Goal: Book appointment/travel/reservation

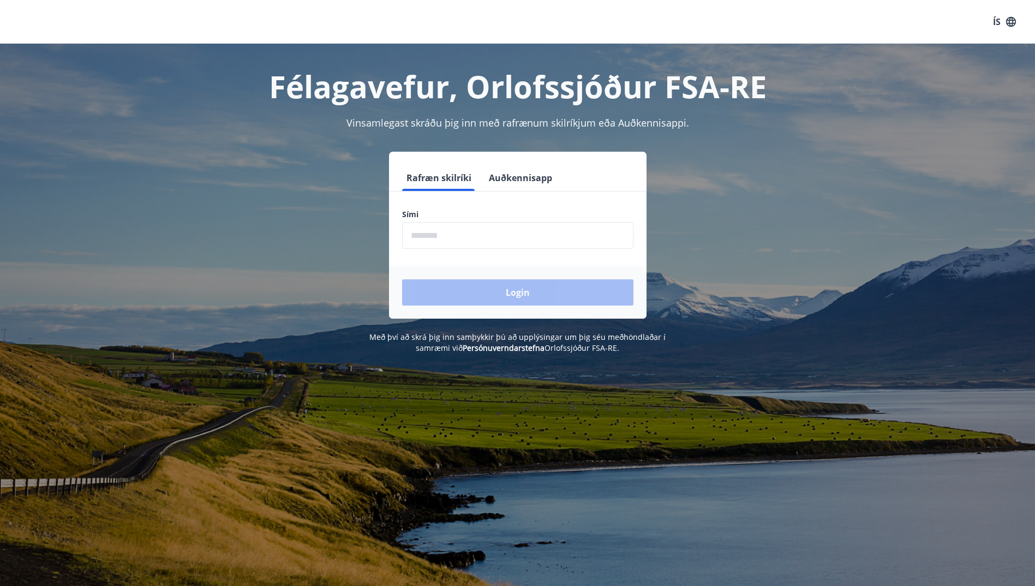
click at [469, 237] on input "phone" at bounding box center [517, 235] width 231 height 27
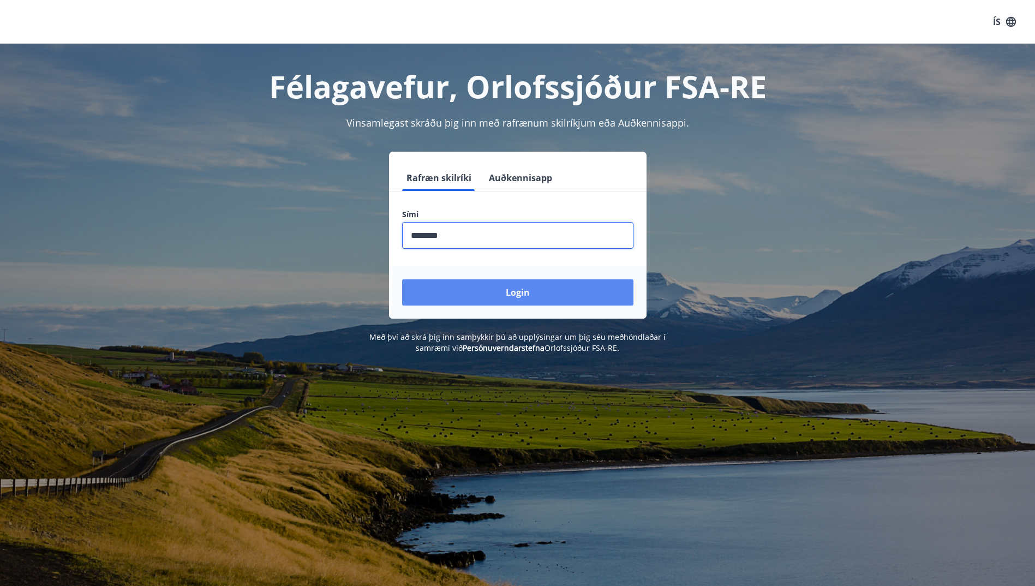
type input "********"
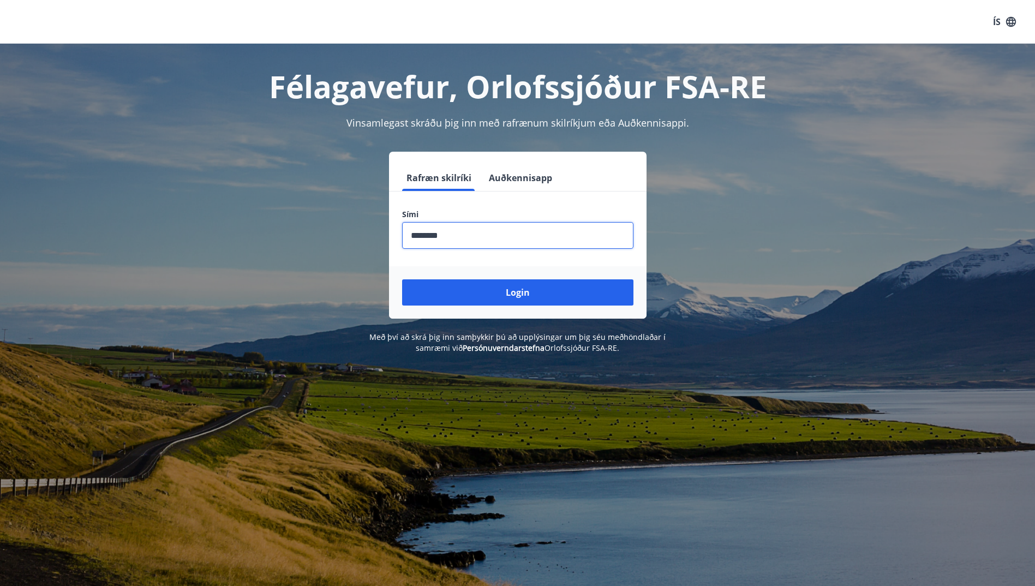
click at [526, 297] on button "Login" at bounding box center [517, 292] width 231 height 26
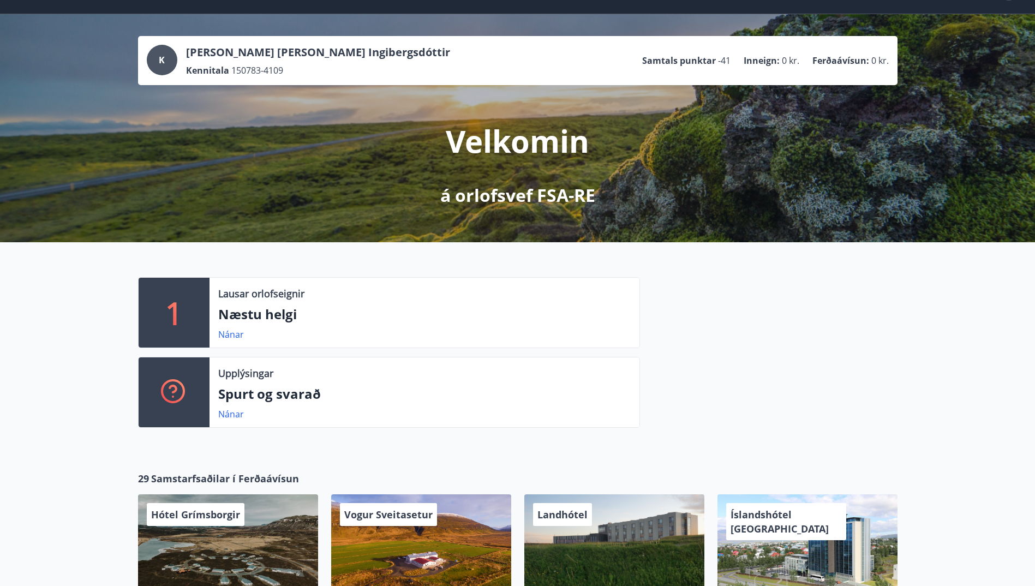
scroll to position [327, 0]
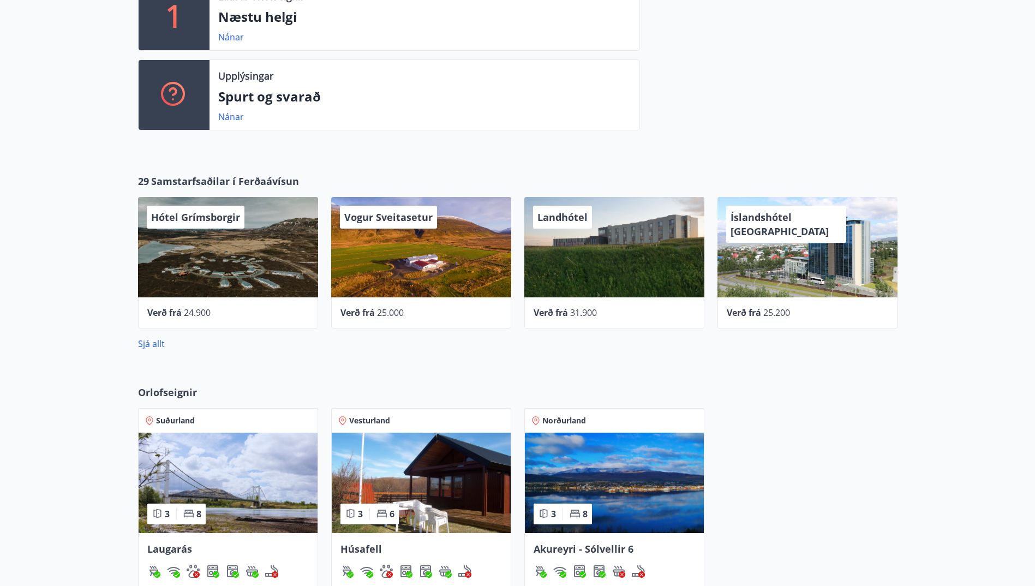
click at [157, 350] on div "29 Samstarfsaðilar í Ferðaávísun Hótel Grímsborgir Verð frá 24.900 Vogur Sveita…" at bounding box center [517, 262] width 1035 height 211
click at [157, 346] on link "Sjá allt" at bounding box center [151, 344] width 27 height 12
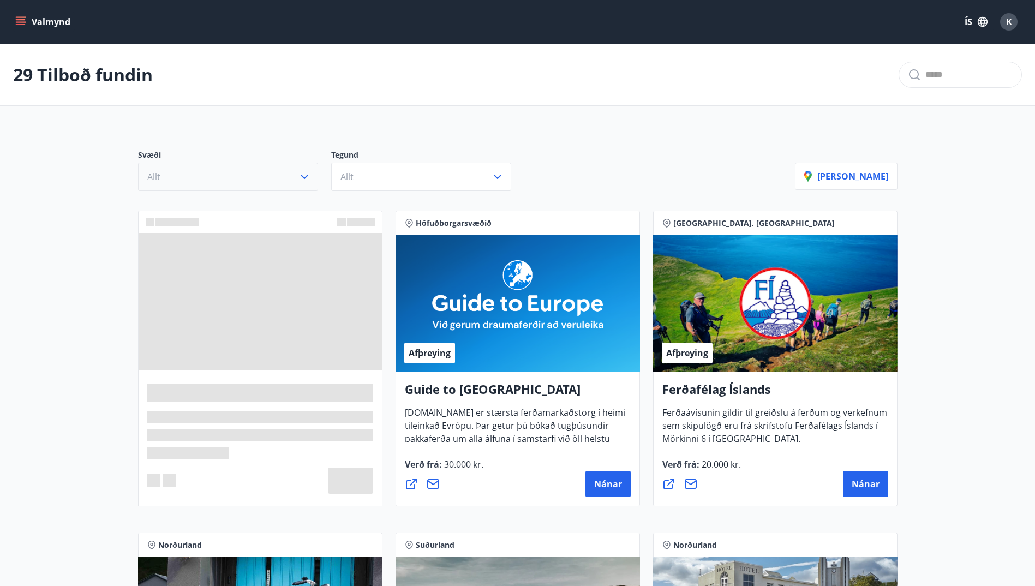
click at [306, 177] on icon "button" at bounding box center [305, 177] width 8 height 4
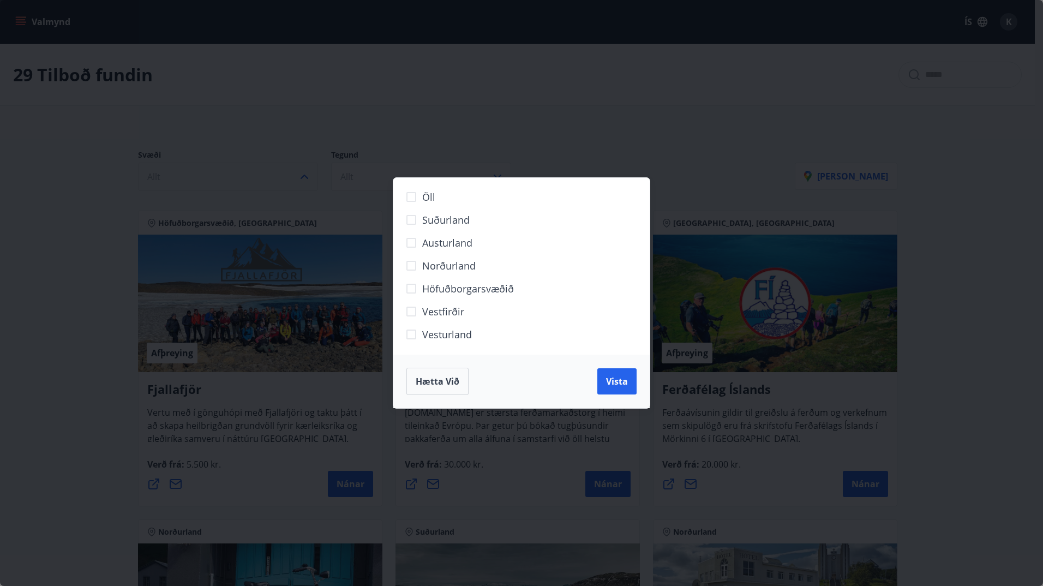
click at [453, 336] on span "Vesturland" at bounding box center [447, 334] width 50 height 14
click at [619, 380] on span "Vista" at bounding box center [617, 381] width 22 height 12
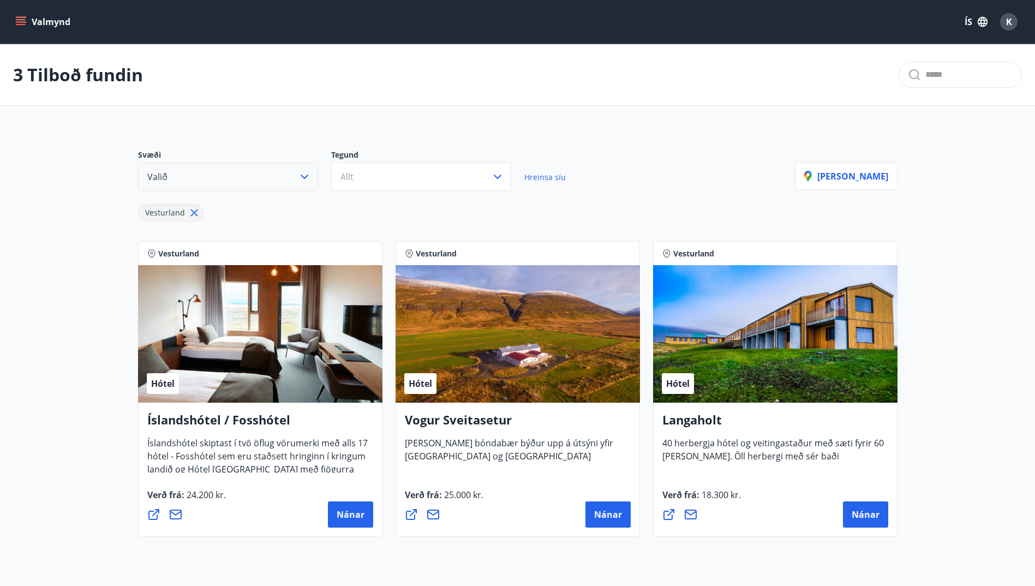
click at [183, 217] on span "Vesturland" at bounding box center [165, 212] width 40 height 10
click at [289, 172] on button "Valið" at bounding box center [228, 177] width 180 height 28
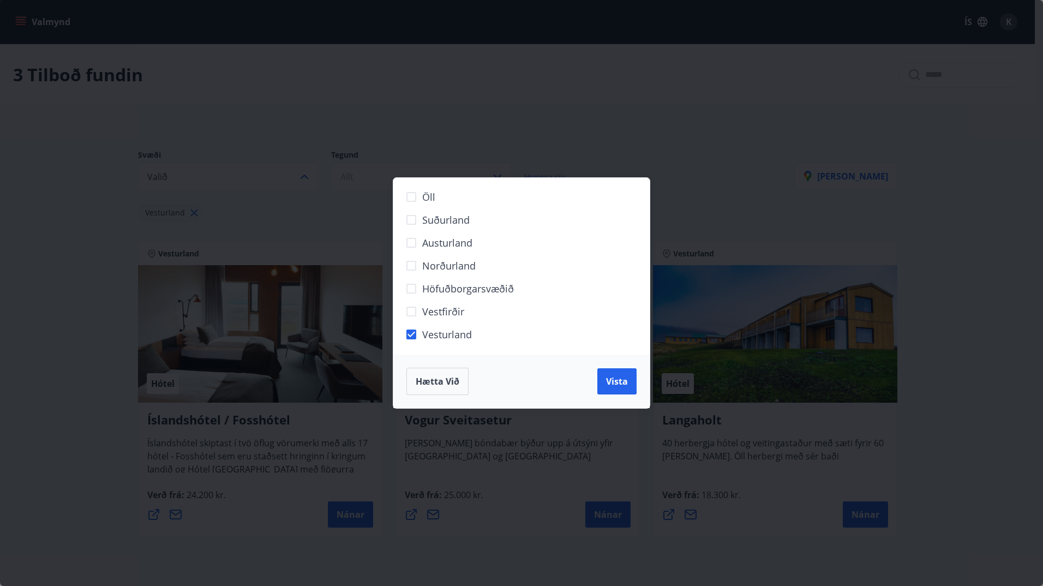
click at [444, 223] on span "Suðurland" at bounding box center [445, 220] width 47 height 14
click at [607, 380] on span "Vista" at bounding box center [617, 381] width 22 height 12
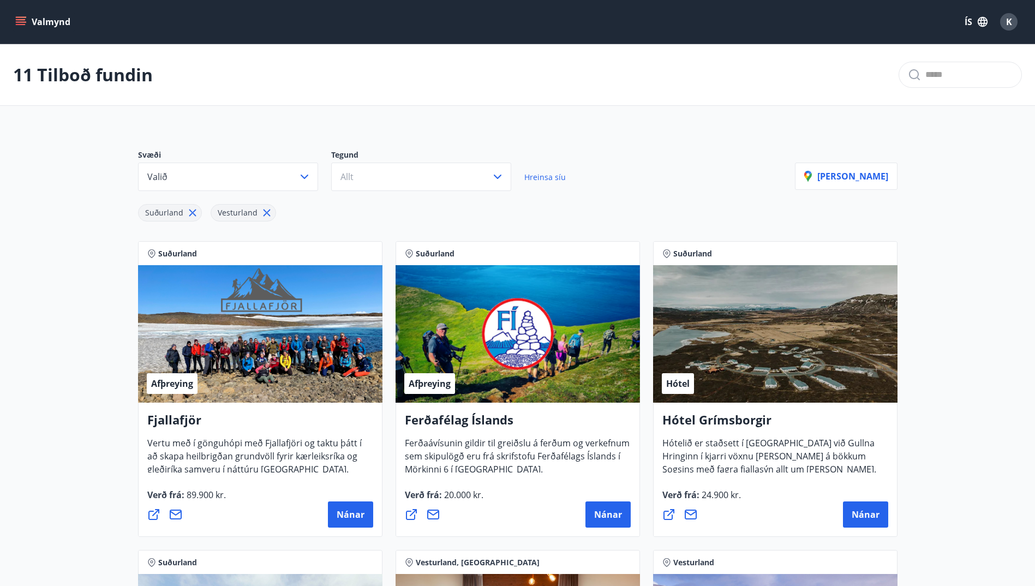
click at [266, 213] on icon at bounding box center [267, 213] width 2 height 2
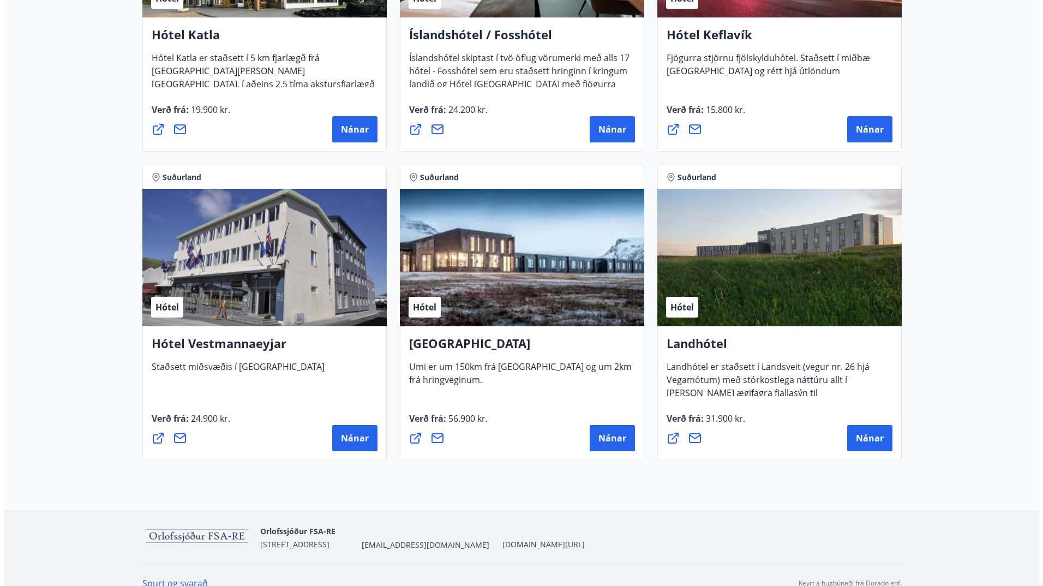
scroll to position [710, 0]
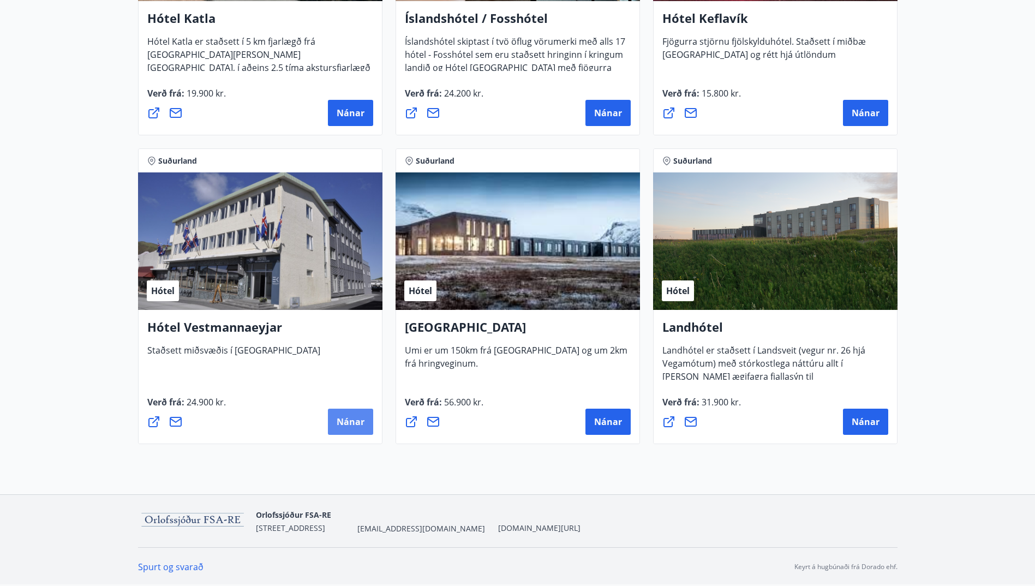
click at [342, 421] on span "Nánar" at bounding box center [351, 422] width 28 height 12
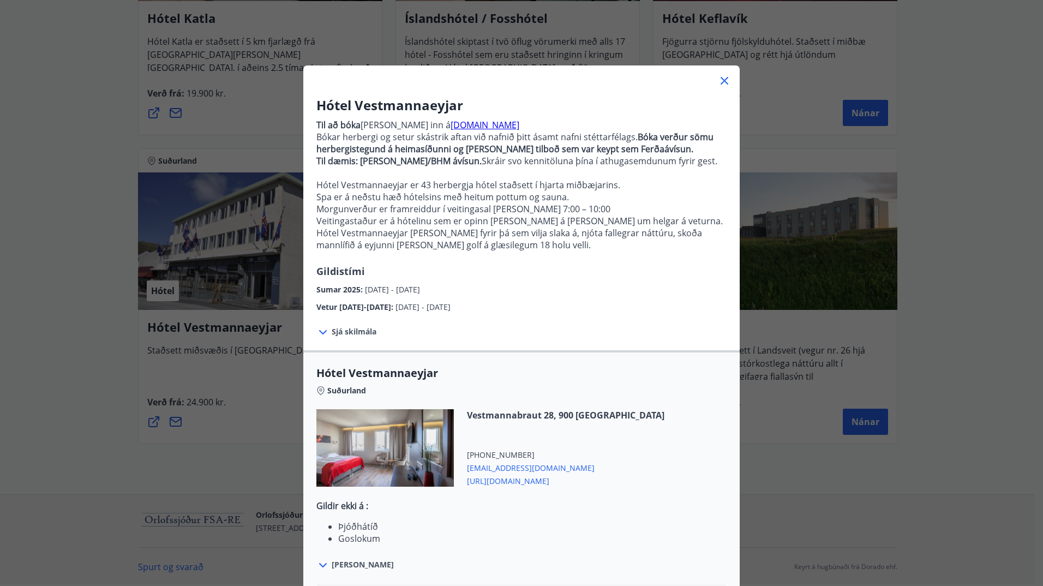
click at [340, 328] on span "Sjá skilmála" at bounding box center [354, 331] width 45 height 11
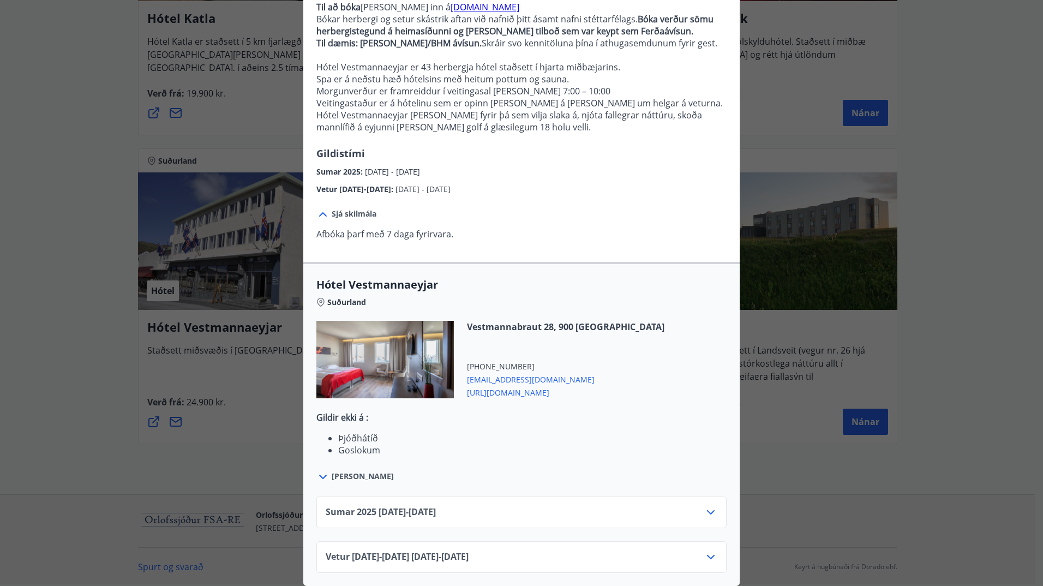
scroll to position [126, 0]
click at [436, 510] on span "Sumar [PHONE_NUMBER][DATE] - [DATE]" at bounding box center [381, 512] width 110 height 13
click at [705, 506] on icon at bounding box center [710, 512] width 13 height 13
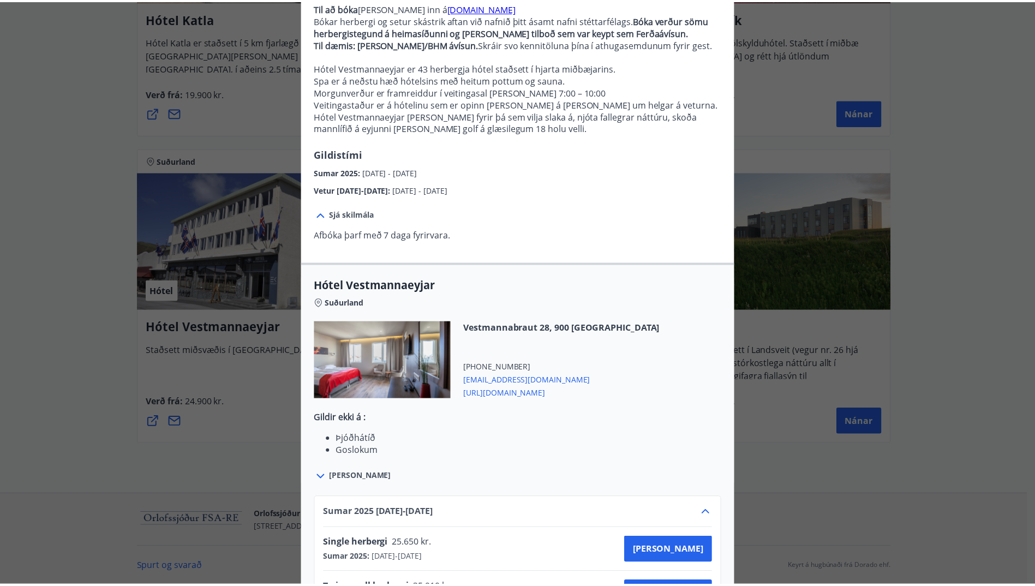
scroll to position [0, 0]
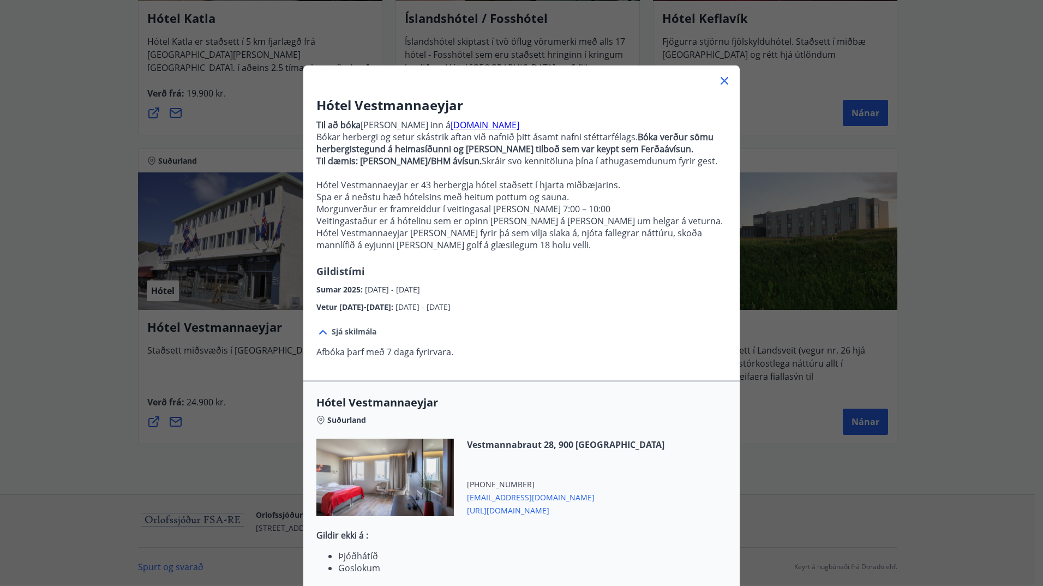
click at [723, 76] on icon at bounding box center [724, 80] width 13 height 13
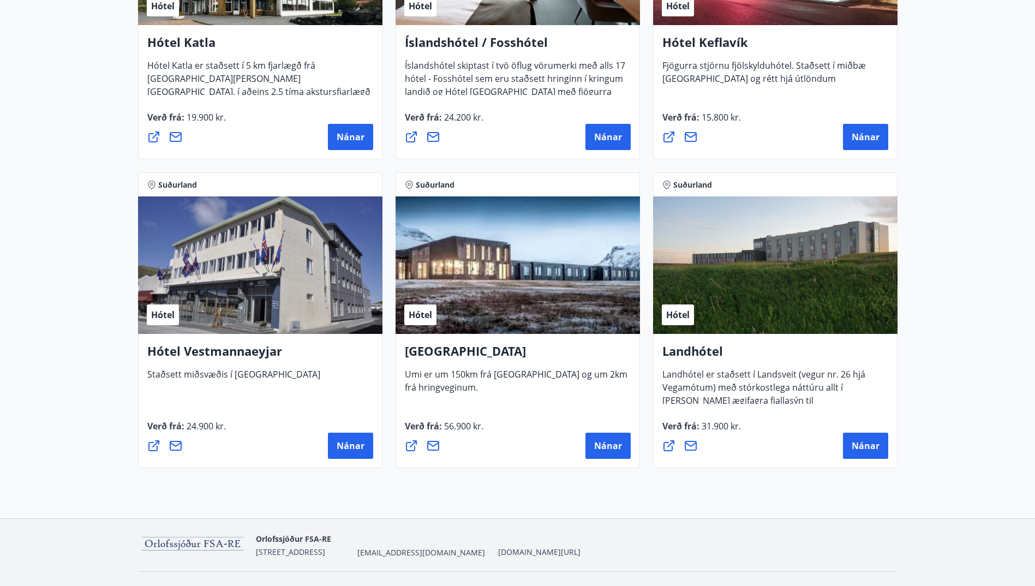
scroll to position [710, 0]
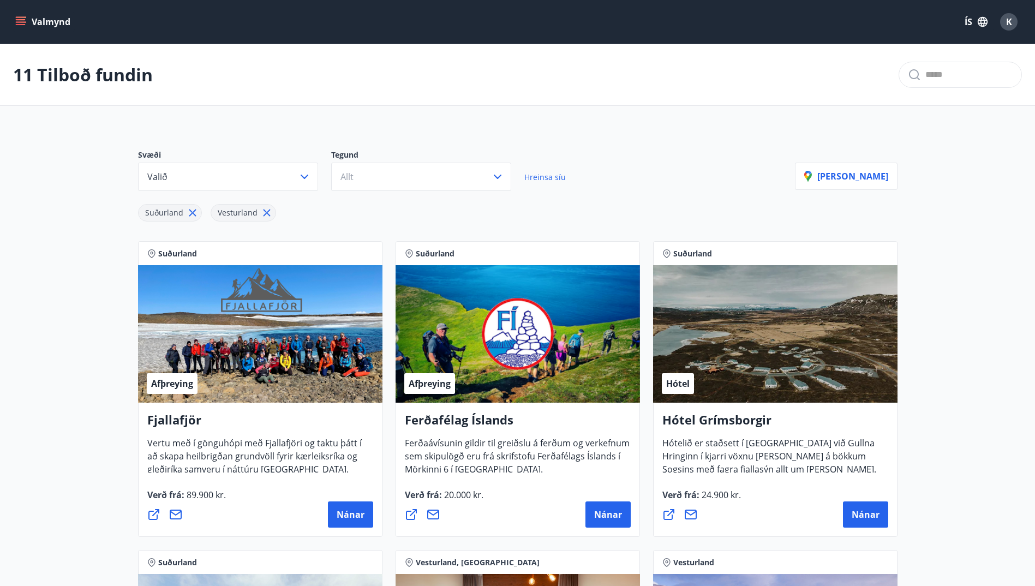
click at [20, 20] on icon "menu" at bounding box center [21, 19] width 10 height 1
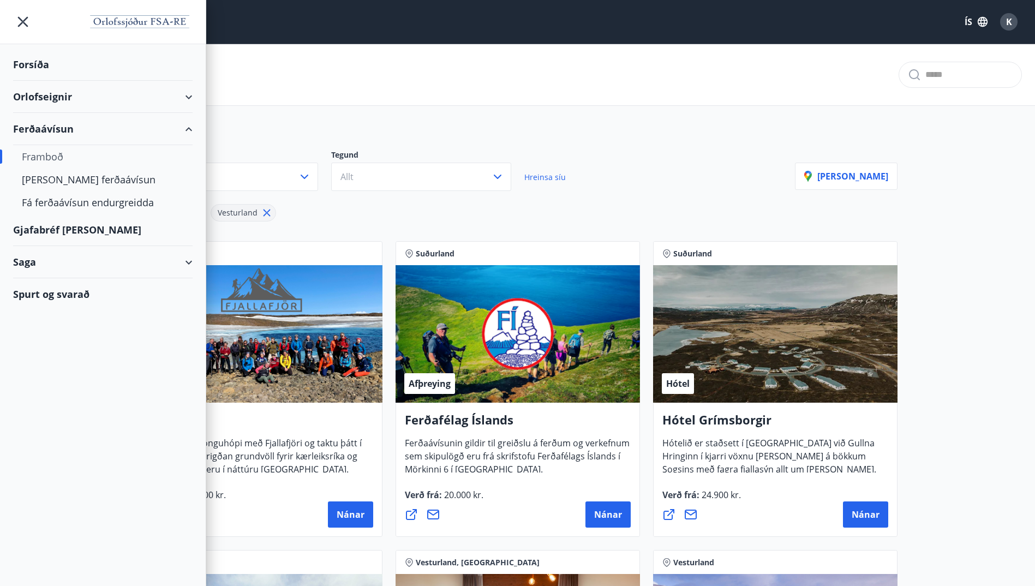
click at [62, 98] on div "Orlofseignir" at bounding box center [102, 97] width 179 height 32
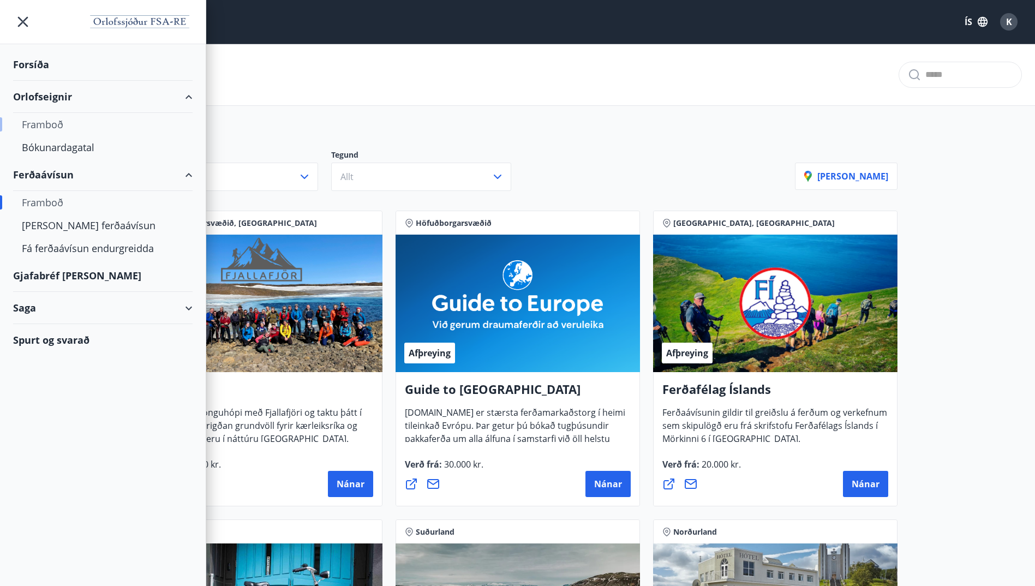
click at [49, 123] on div "Framboð" at bounding box center [103, 124] width 162 height 23
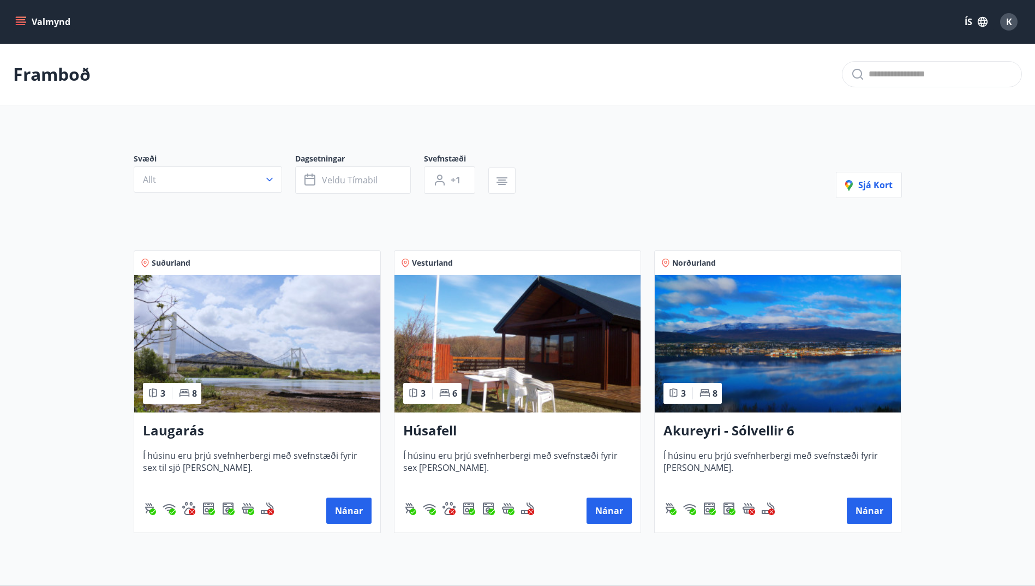
click at [18, 22] on icon "menu" at bounding box center [22, 21] width 12 height 1
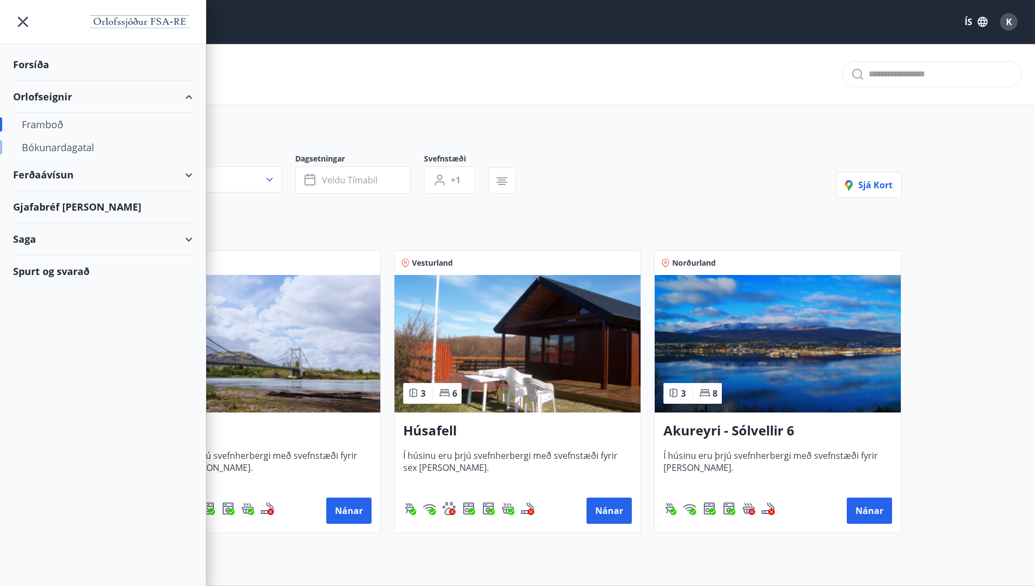
click at [47, 147] on div "Bókunardagatal" at bounding box center [103, 147] width 162 height 23
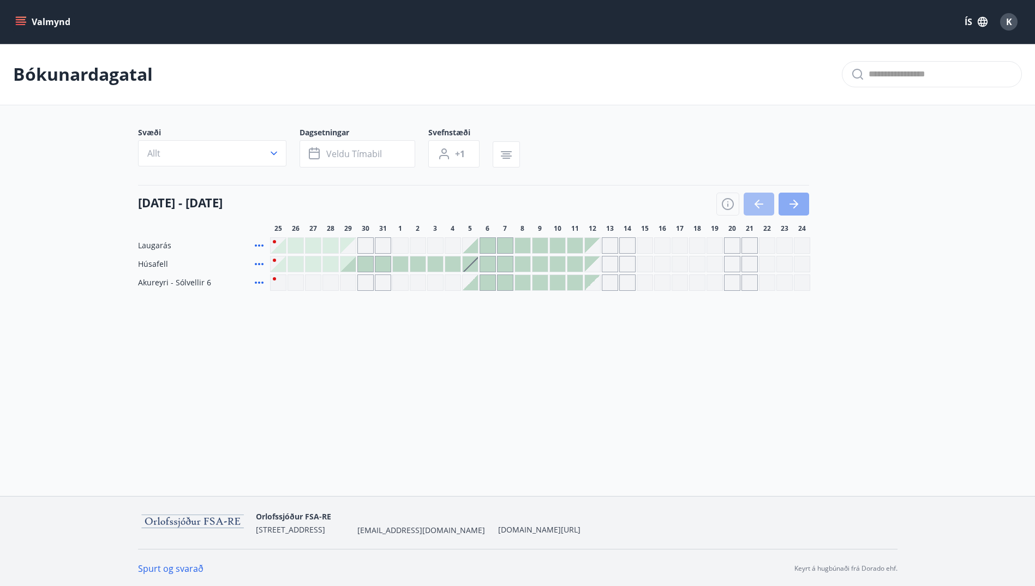
click at [798, 205] on icon "button" at bounding box center [793, 204] width 13 height 13
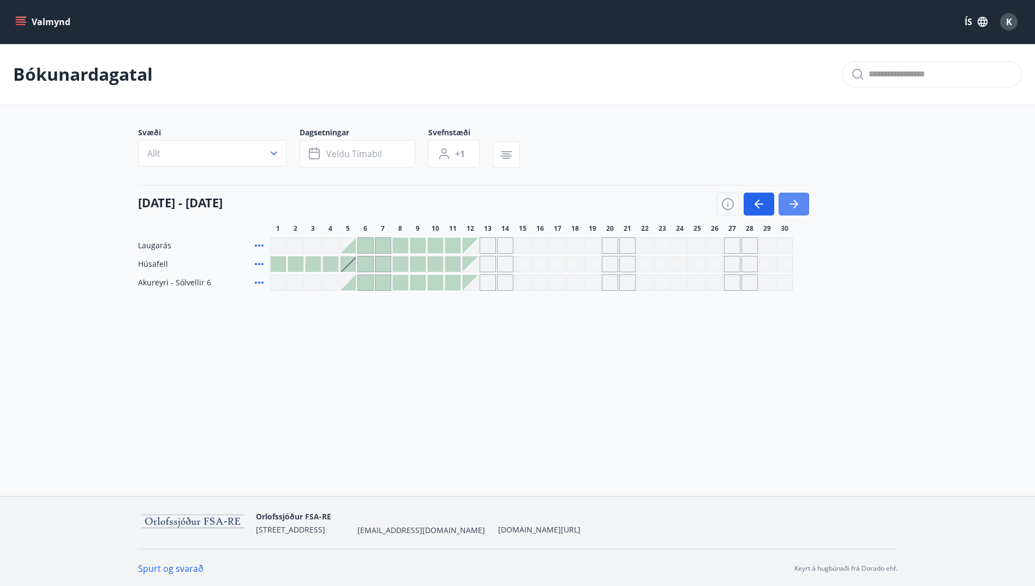
click at [798, 205] on icon "button" at bounding box center [793, 204] width 13 height 13
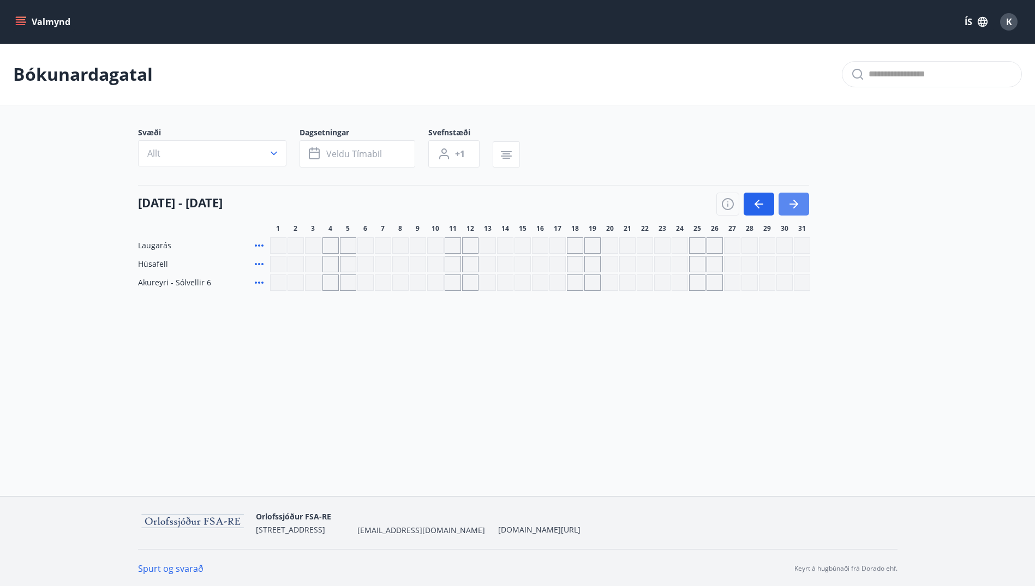
click at [798, 205] on icon "button" at bounding box center [793, 204] width 13 height 13
